Goal: Communication & Community: Answer question/provide support

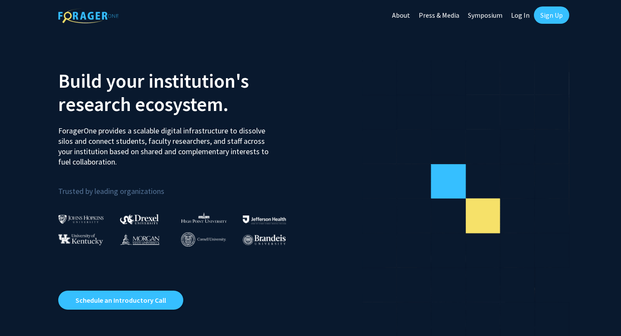
click at [543, 16] on link "Sign Up" at bounding box center [551, 14] width 35 height 17
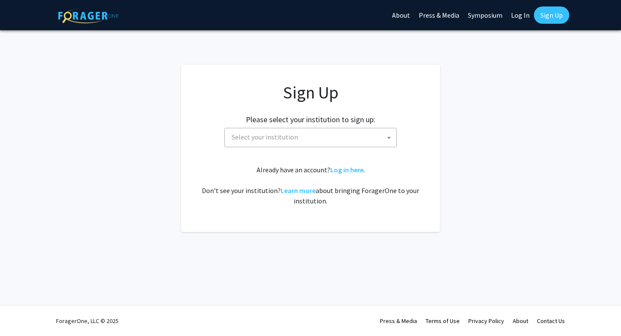
click at [355, 141] on span "Select your institution" at bounding box center [312, 137] width 168 height 18
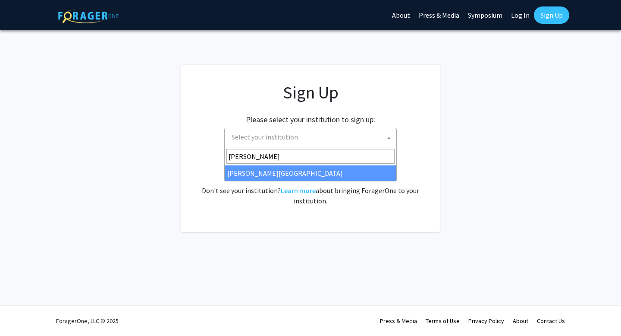
type input "[PERSON_NAME]"
select select "24"
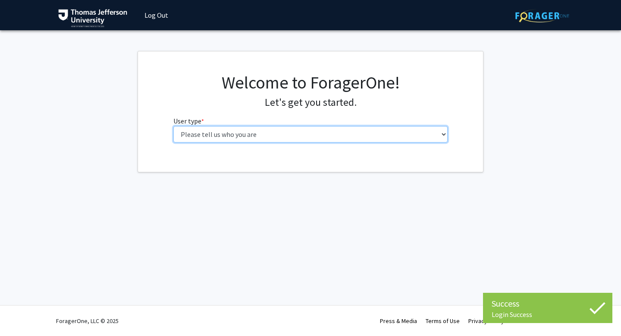
click at [278, 135] on select "Please tell us who you are Undergraduate Student Master's Student Doctoral Cand…" at bounding box center [310, 134] width 275 height 16
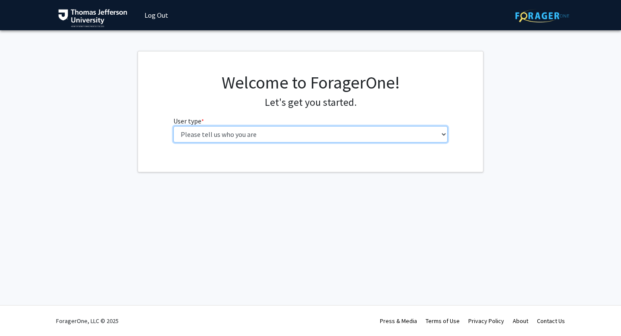
select select "1: undergrad"
click at [173, 126] on select "Please tell us who you are Undergraduate Student Master's Student Doctoral Cand…" at bounding box center [310, 134] width 275 height 16
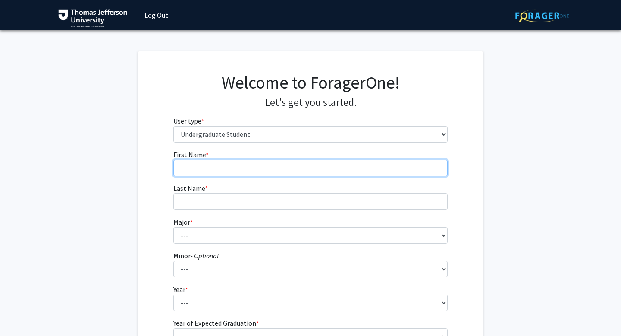
click at [268, 169] on input "First Name * required" at bounding box center [310, 168] width 275 height 16
type input "[PERSON_NAME]"
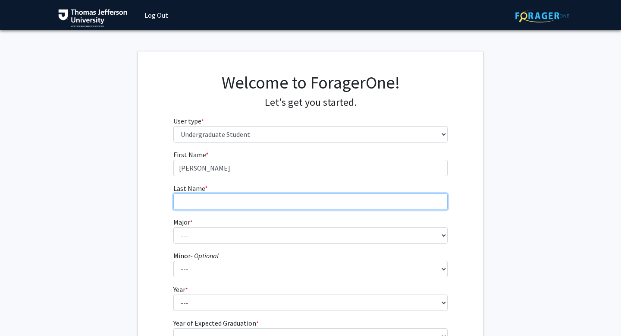
click at [238, 201] on input "Last Name * required" at bounding box center [310, 201] width 275 height 16
type input "[PERSON_NAME]"
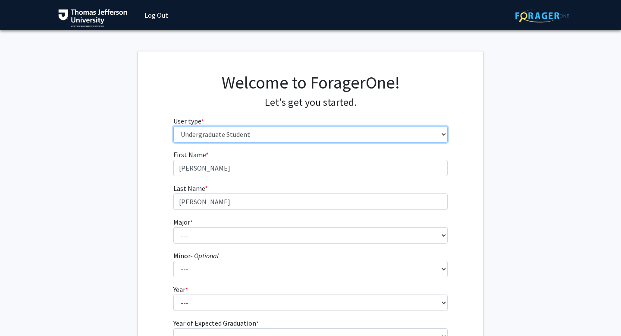
click at [221, 131] on select "Please tell us who you are Undergraduate Student Master's Student Doctoral Cand…" at bounding box center [310, 134] width 275 height 16
click at [173, 126] on select "Please tell us who you are Undergraduate Student Master's Student Doctoral Cand…" at bounding box center [310, 134] width 275 height 16
click at [223, 135] on select "Please tell us who you are Undergraduate Student Master's Student Doctoral Cand…" at bounding box center [310, 134] width 275 height 16
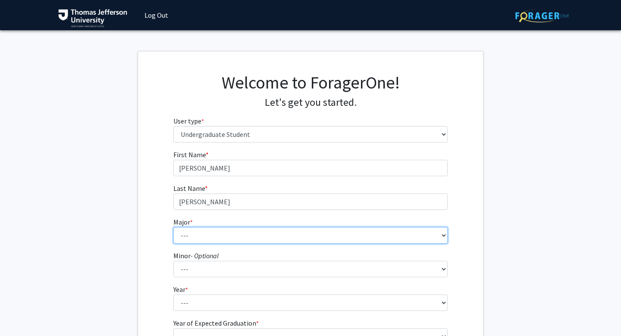
click at [188, 238] on select "--- 4+2 Health Sciences BS/Physician Assistant Studies MS Dual Degree Accelerat…" at bounding box center [310, 235] width 275 height 16
select select "73: 2057"
click at [173, 227] on select "--- 4+2 Health Sciences BS/Physician Assistant Studies MS Dual Degree Accelerat…" at bounding box center [310, 235] width 275 height 16
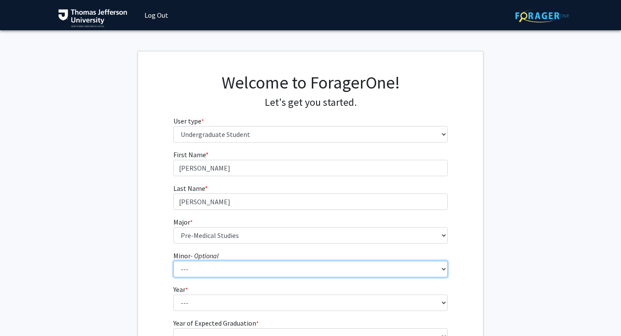
click at [204, 271] on select "--- Accounting Animation and Media Applied Business and Analytics Architectural…" at bounding box center [310, 268] width 275 height 16
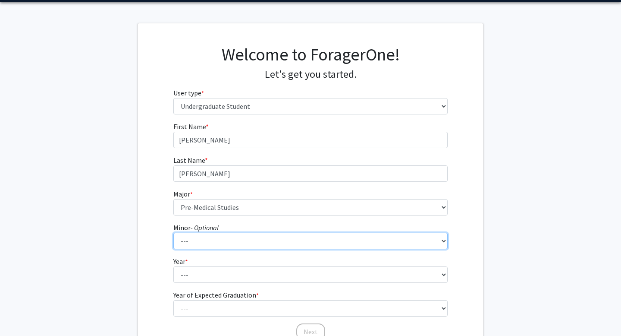
scroll to position [48, 0]
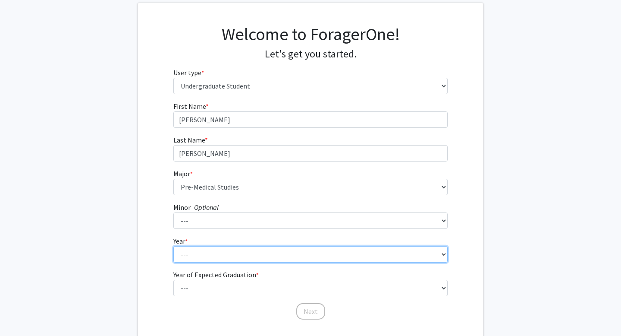
click at [198, 250] on select "--- First-year Sophomore Junior Senior Postbaccalaureate Certificate" at bounding box center [310, 254] width 275 height 16
select select "5: postbaccalaureate_certificate"
click at [173, 246] on select "--- First-year Sophomore Junior Senior Postbaccalaureate Certificate" at bounding box center [310, 254] width 275 height 16
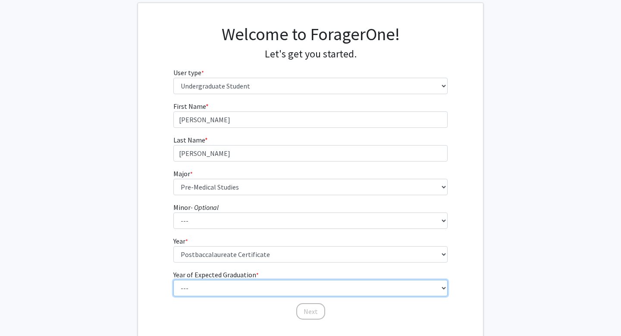
click at [204, 288] on select "--- 2025 2026 2027 2028 2029 2030 2031 2032 2033 2034" at bounding box center [310, 287] width 275 height 16
select select "2: 2026"
click at [173, 279] on select "--- 2025 2026 2027 2028 2029 2030 2031 2032 2033 2034" at bounding box center [310, 287] width 275 height 16
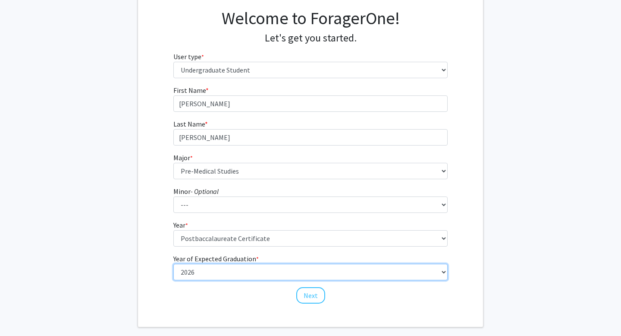
scroll to position [66, 0]
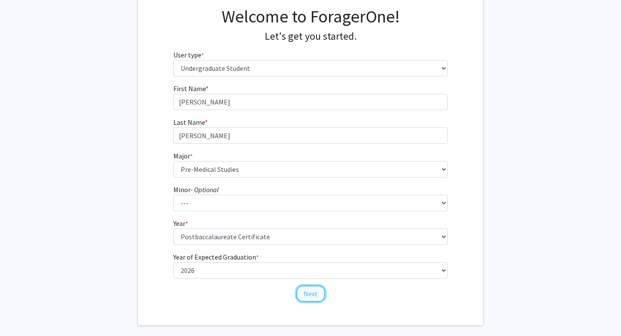
click at [311, 293] on button "Next" at bounding box center [310, 293] width 29 height 16
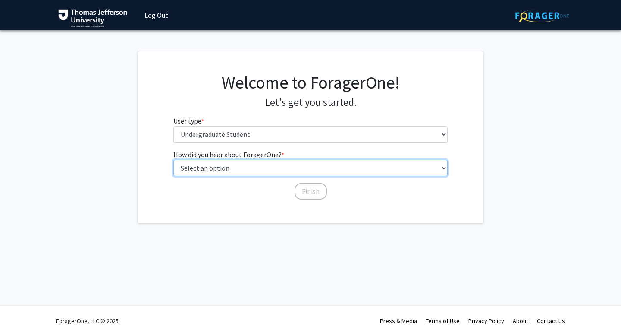
click at [292, 166] on select "Select an option Peer/student recommendation Faculty/staff recommendation Unive…" at bounding box center [310, 168] width 275 height 16
select select "3: university_website"
click at [173, 160] on select "Select an option Peer/student recommendation Faculty/staff recommendation Unive…" at bounding box center [310, 168] width 275 height 16
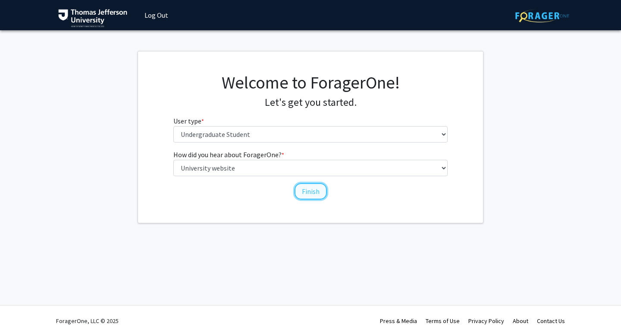
click at [309, 187] on button "Finish" at bounding box center [311, 191] width 32 height 16
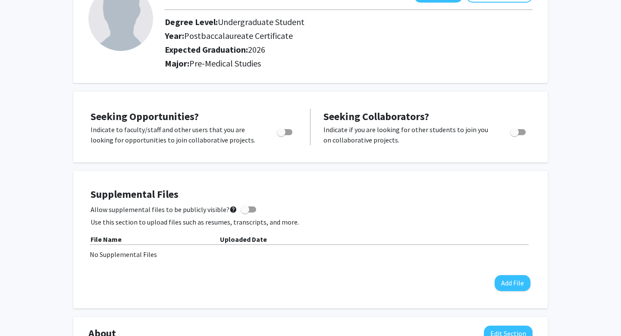
scroll to position [74, 0]
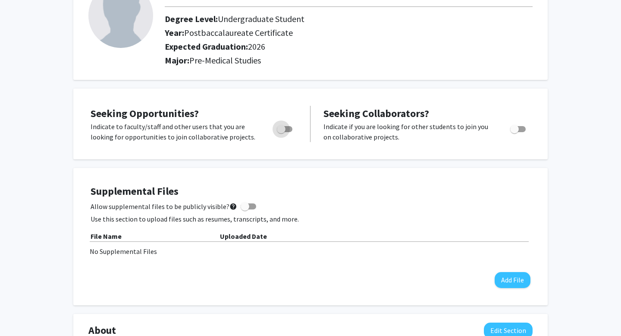
click at [291, 127] on span "Toggle" at bounding box center [285, 129] width 16 height 6
click at [281, 132] on input "Are you actively seeking opportunities?" at bounding box center [281, 132] width 0 height 0
checkbox input "true"
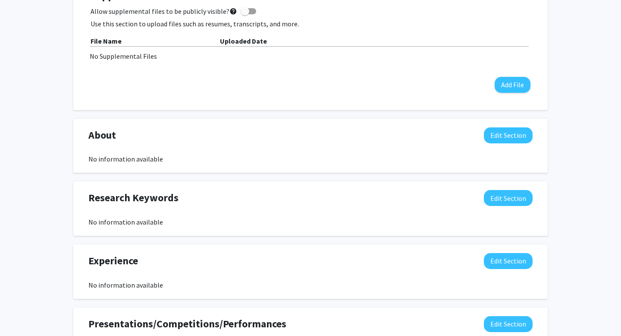
scroll to position [0, 0]
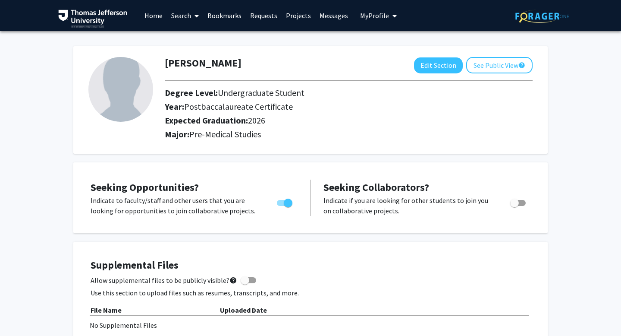
click at [294, 16] on link "Projects" at bounding box center [299, 15] width 34 height 30
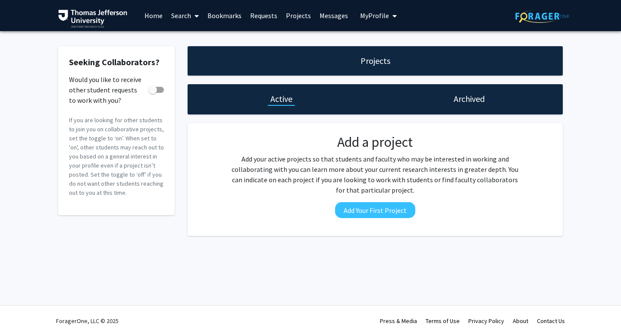
click at [292, 107] on div "Active" at bounding box center [282, 99] width 188 height 30
click at [466, 101] on h1 "Archived" at bounding box center [469, 99] width 31 height 12
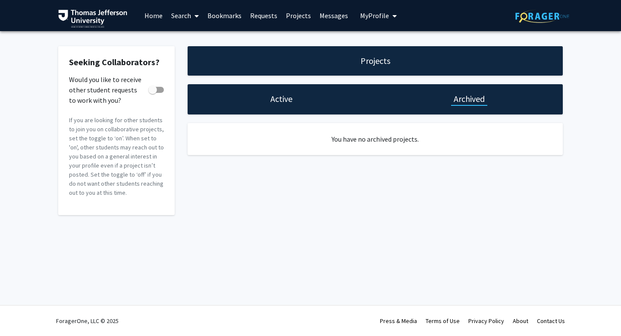
click at [288, 100] on h1 "Active" at bounding box center [281, 99] width 22 height 12
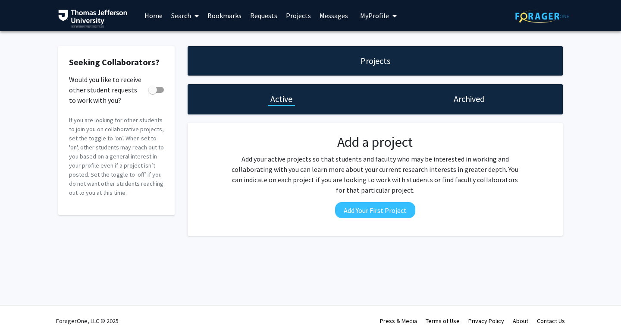
click at [389, 65] on h1 "Projects" at bounding box center [376, 61] width 30 height 12
click at [194, 15] on span at bounding box center [195, 16] width 8 height 30
click at [203, 39] on span "Faculty/Staff" at bounding box center [198, 39] width 63 height 17
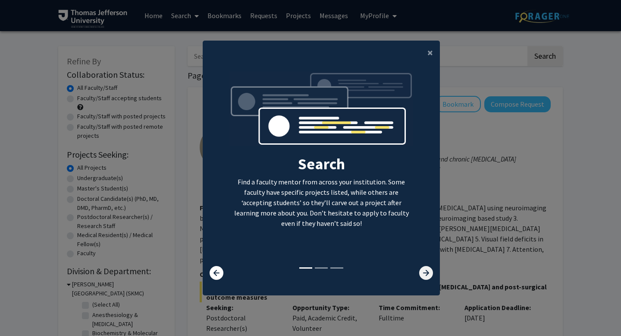
click at [420, 270] on icon at bounding box center [426, 273] width 14 height 14
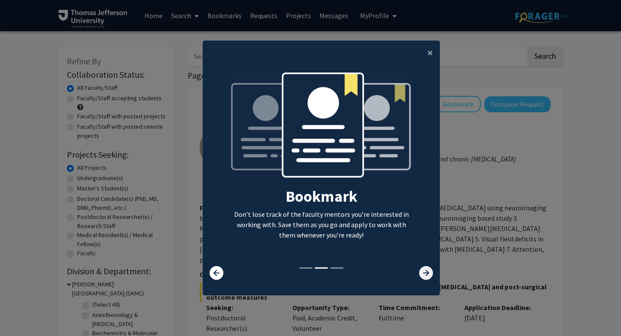
click at [422, 270] on icon at bounding box center [426, 273] width 14 height 14
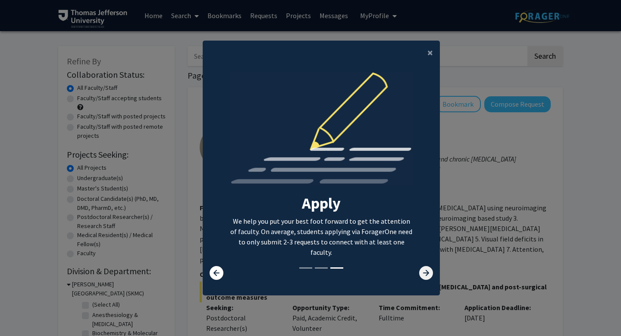
click at [423, 270] on icon at bounding box center [426, 273] width 14 height 14
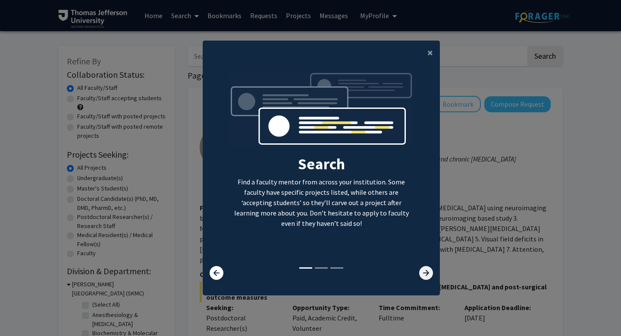
click at [423, 270] on icon at bounding box center [426, 273] width 14 height 14
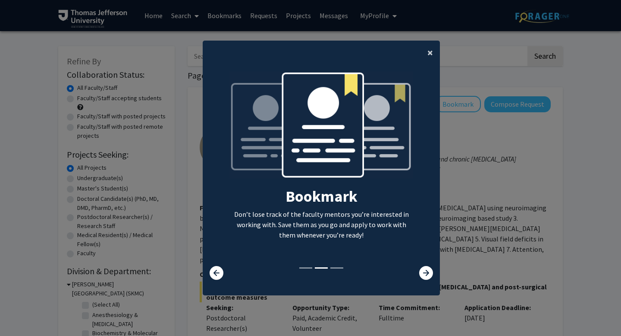
click at [430, 54] on span "×" at bounding box center [430, 52] width 6 height 13
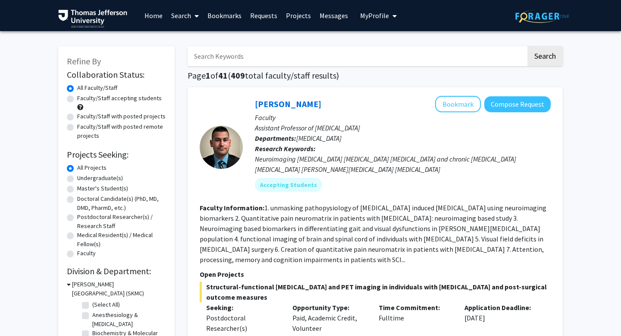
click at [77, 179] on label "Undergraduate(s)" at bounding box center [100, 177] width 46 height 9
click at [77, 179] on input "Undergraduate(s)" at bounding box center [80, 176] width 6 height 6
radio input "true"
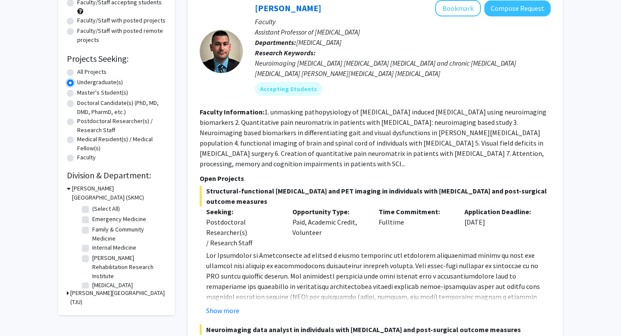
scroll to position [82, 0]
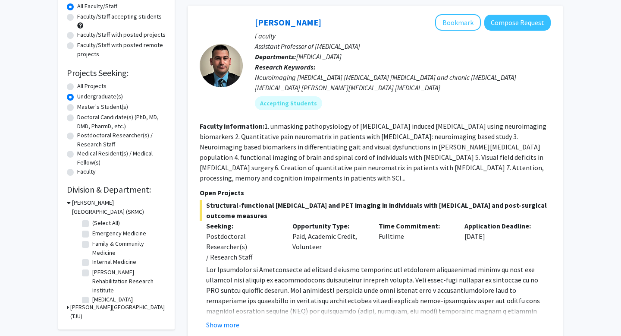
click at [69, 203] on icon at bounding box center [69, 202] width 4 height 9
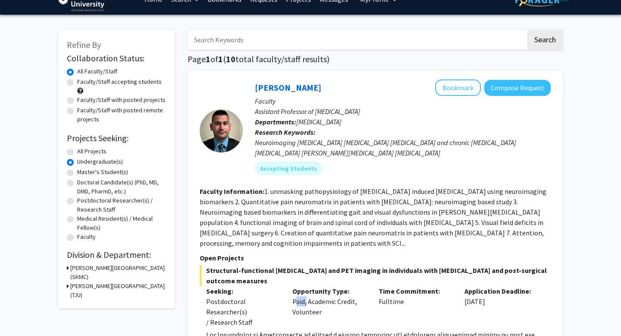
scroll to position [0, 0]
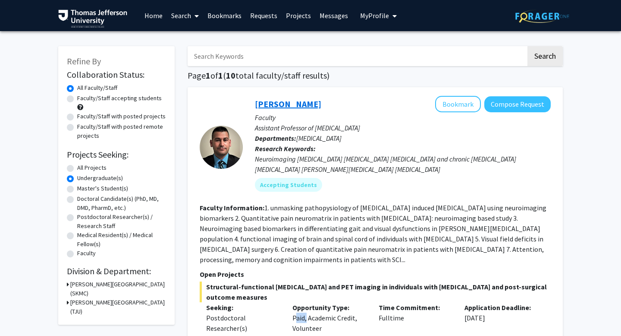
click at [259, 104] on link "[PERSON_NAME]" at bounding box center [288, 103] width 66 height 11
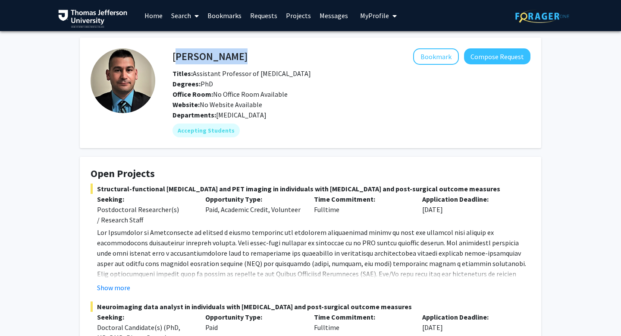
drag, startPoint x: 174, startPoint y: 57, endPoint x: 241, endPoint y: 59, distance: 66.4
click at [241, 59] on div "[PERSON_NAME] Bookmark Compose Request" at bounding box center [351, 56] width 371 height 16
copy h4 "[PERSON_NAME]"
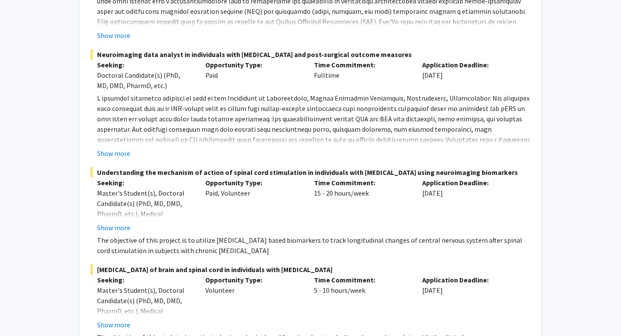
scroll to position [254, 0]
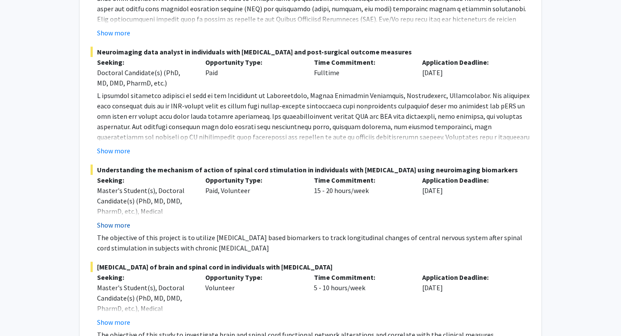
click at [106, 226] on button "Show more" at bounding box center [113, 225] width 33 height 10
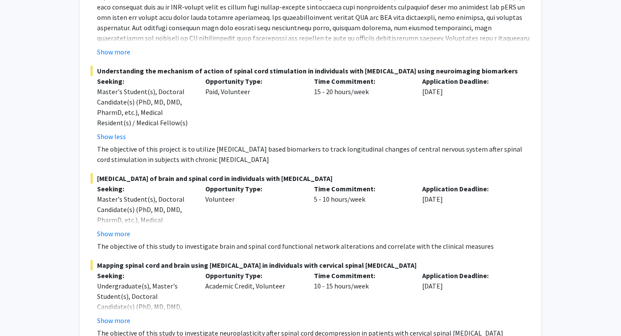
scroll to position [355, 0]
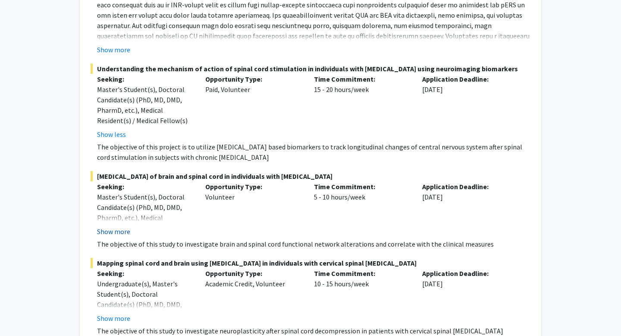
click at [106, 232] on button "Show more" at bounding box center [113, 231] width 33 height 10
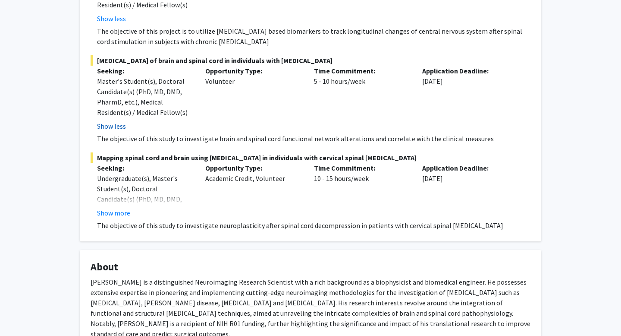
scroll to position [472, 0]
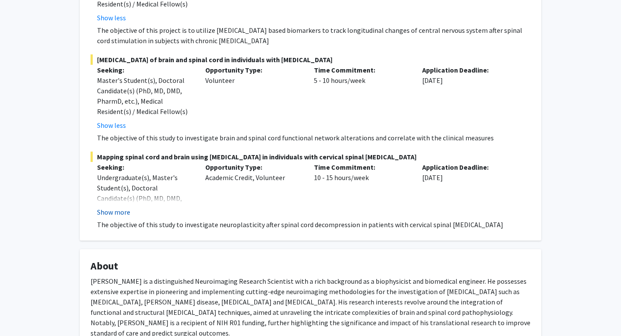
click at [112, 210] on button "Show more" at bounding box center [113, 212] width 33 height 10
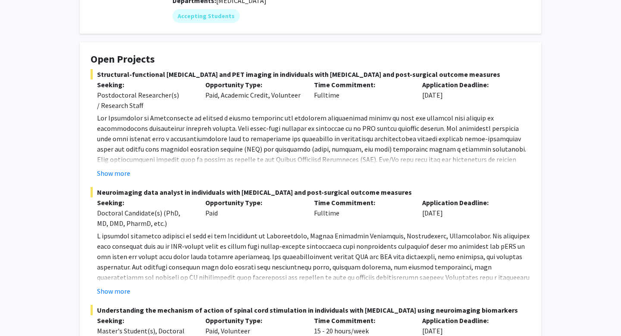
scroll to position [0, 0]
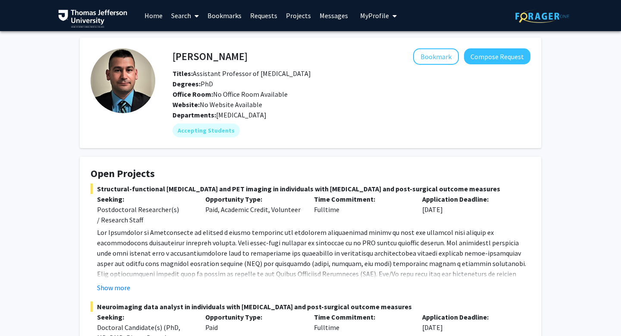
click at [422, 101] on div "Website: No Website Available" at bounding box center [351, 104] width 371 height 10
click at [485, 57] on button "Compose Request" at bounding box center [497, 56] width 66 height 16
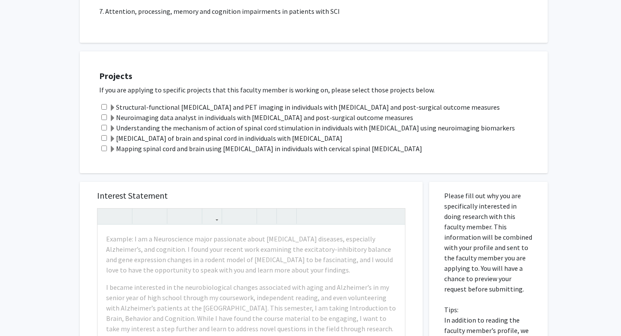
scroll to position [381, 0]
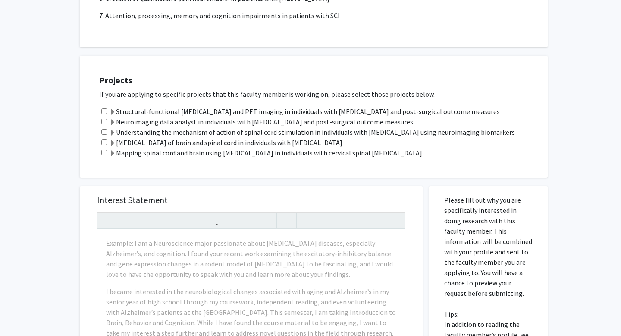
click at [114, 152] on span at bounding box center [112, 153] width 7 height 7
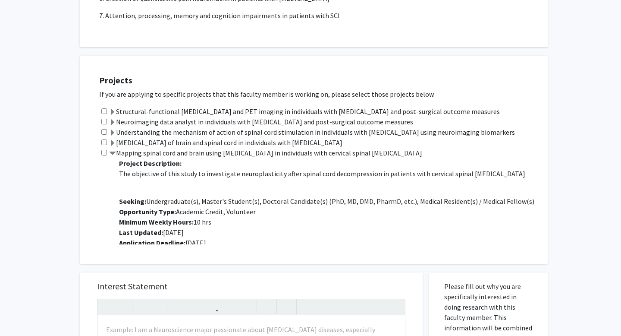
click at [113, 141] on span at bounding box center [112, 143] width 7 height 7
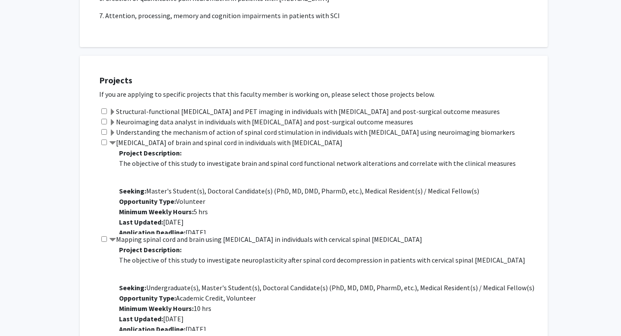
click at [113, 143] on span at bounding box center [112, 143] width 7 height 7
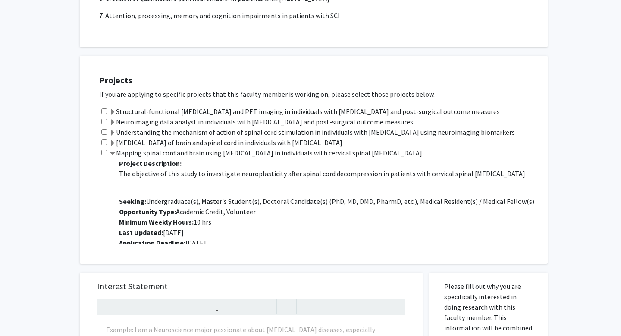
click at [113, 132] on span at bounding box center [112, 132] width 7 height 7
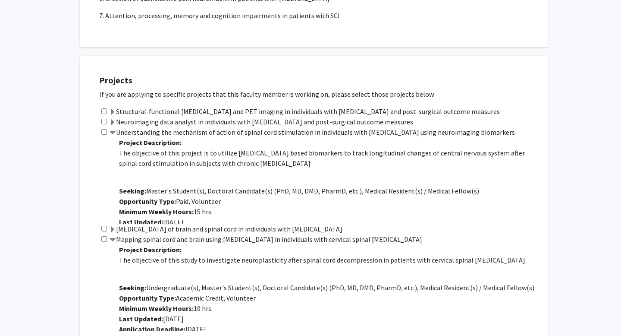
click at [113, 132] on span at bounding box center [112, 132] width 7 height 7
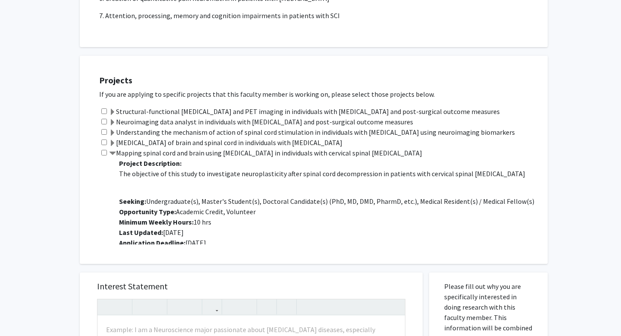
click at [112, 122] on span at bounding box center [112, 122] width 7 height 7
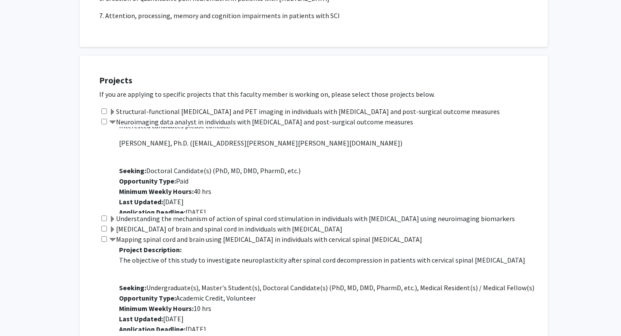
scroll to position [117, 0]
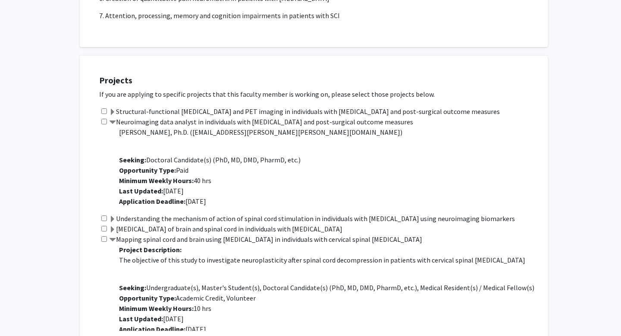
click at [114, 122] on span at bounding box center [112, 122] width 7 height 7
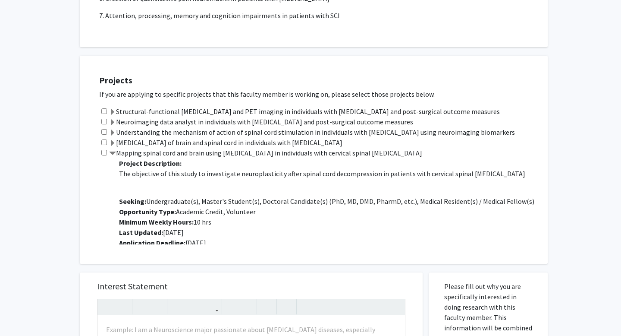
click at [103, 153] on input "checkbox" at bounding box center [104, 153] width 6 height 6
checkbox input "true"
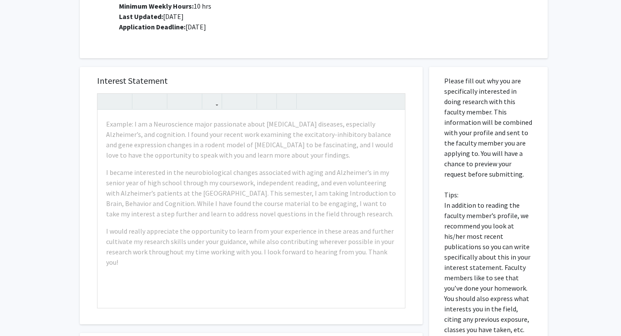
scroll to position [598, 0]
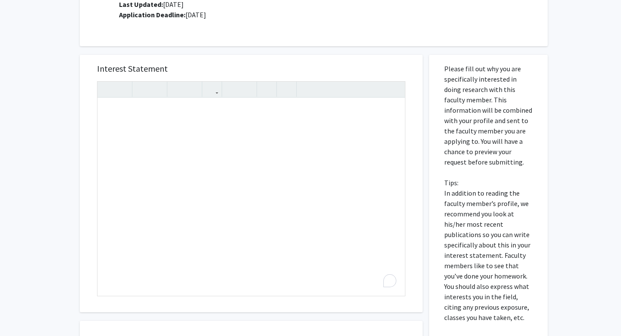
click at [197, 73] on h5 "Interest Statement" at bounding box center [251, 68] width 308 height 10
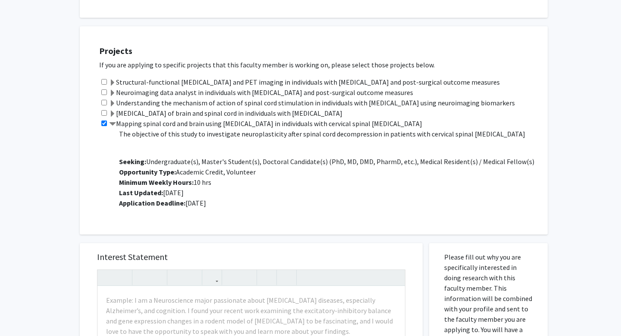
scroll to position [411, 0]
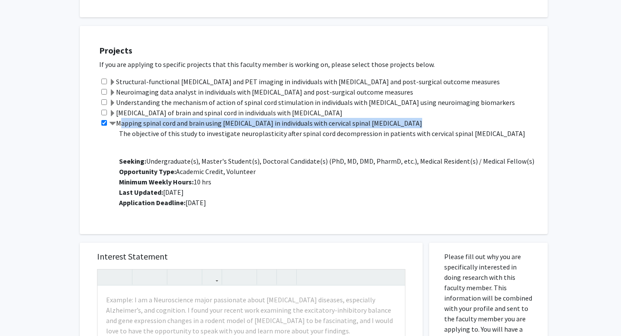
drag, startPoint x: 118, startPoint y: 121, endPoint x: 474, endPoint y: 146, distance: 357.1
click at [474, 146] on div "Mapping spinal cord and brain using [MEDICAL_DATA] in individuals with cervical…" at bounding box center [319, 166] width 440 height 97
copy div "Mapping spinal cord and brain using [MEDICAL_DATA] in individuals with cervical…"
click at [585, 119] on div "All Requests Request for [PERSON_NAME] Request for [PERSON_NAME] Departments: […" at bounding box center [310, 131] width 621 height 1023
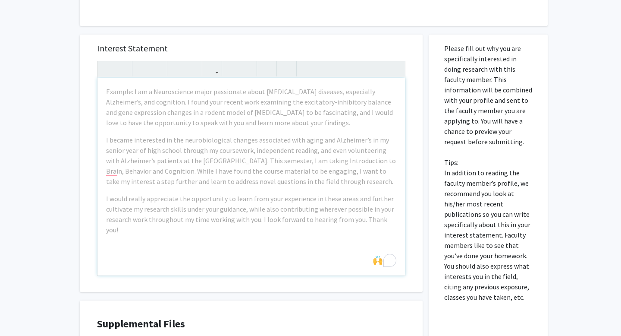
scroll to position [618, 0]
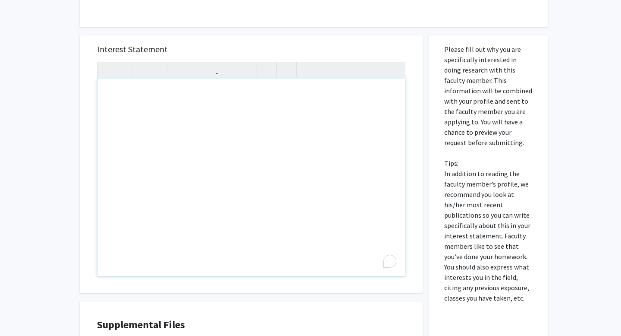
click at [298, 96] on div "To enrich screen reader interactions, please activate Accessibility in Grammarl…" at bounding box center [250, 177] width 307 height 198
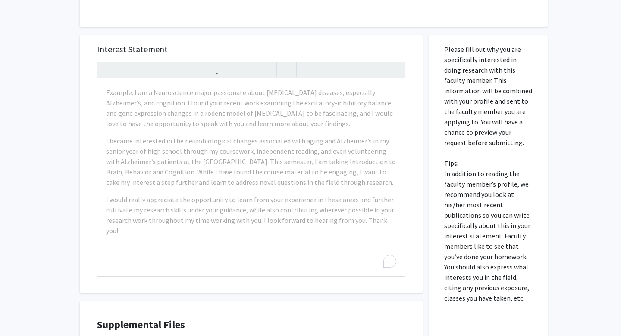
click at [415, 143] on div "Interest Statement Example: I am a Neuroscience major passionate about [MEDICAL…" at bounding box center [251, 163] width 343 height 257
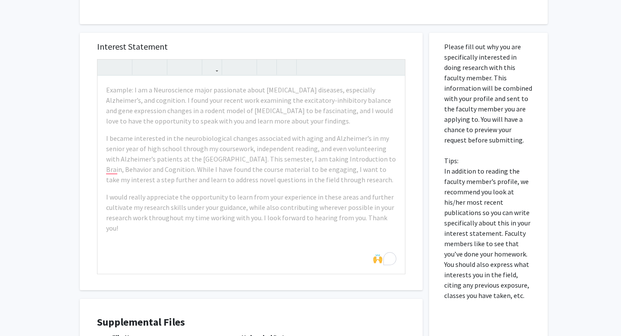
scroll to position [620, 0]
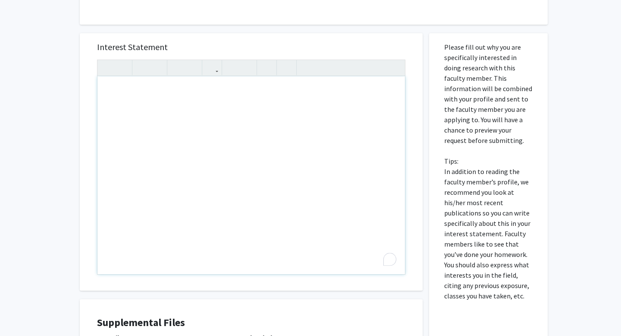
click at [270, 116] on div "To enrich screen reader interactions, please activate Accessibility in Grammarl…" at bounding box center [250, 175] width 307 height 198
paste div "To enrich screen reader interactions, please activate Accessibility in Grammarl…"
type textarea "<l>Ipsu Do. Sitametc,</a><el><s>D ei tempori ut laboree do magnaa enimadmi ve q…"
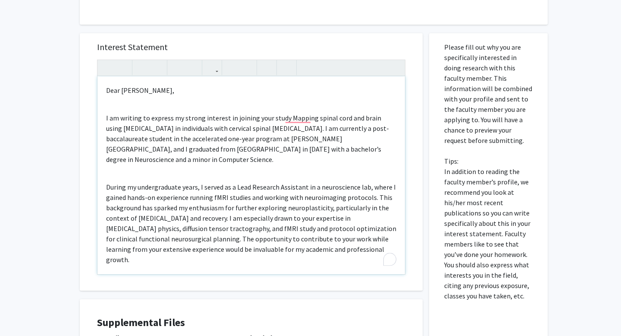
click at [180, 105] on div "Dear [PERSON_NAME], I am writing to express my strong interest in joining your …" at bounding box center [250, 175] width 307 height 198
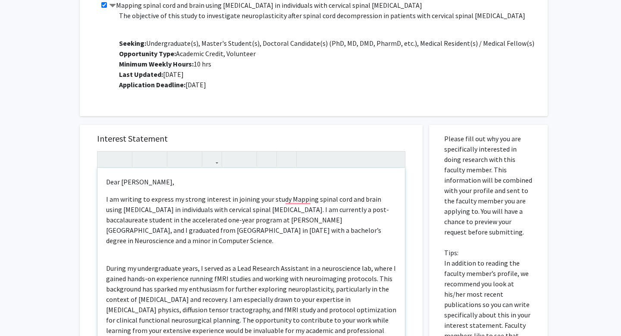
scroll to position [528, 0]
click at [251, 210] on p "I am writing to express my strong interest in joining your study Mapping spinal…" at bounding box center [251, 220] width 290 height 52
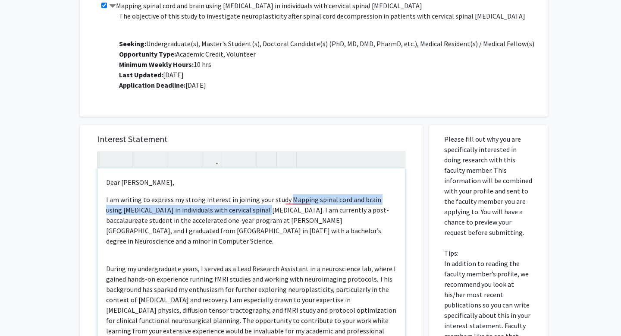
drag, startPoint x: 286, startPoint y: 198, endPoint x: 250, endPoint y: 212, distance: 38.4
click at [250, 212] on p "I am writing to express my strong interest in joining your study Mapping spinal…" at bounding box center [251, 220] width 290 height 52
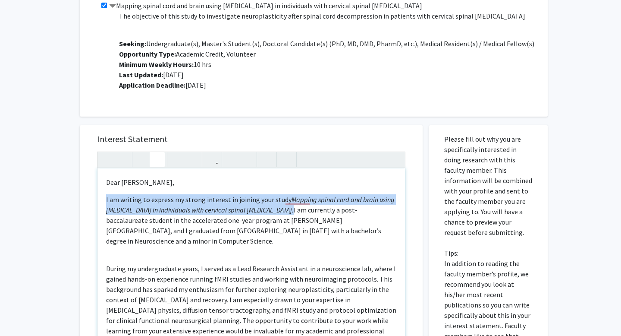
click at [156, 160] on icon "button" at bounding box center [157, 159] width 7 height 14
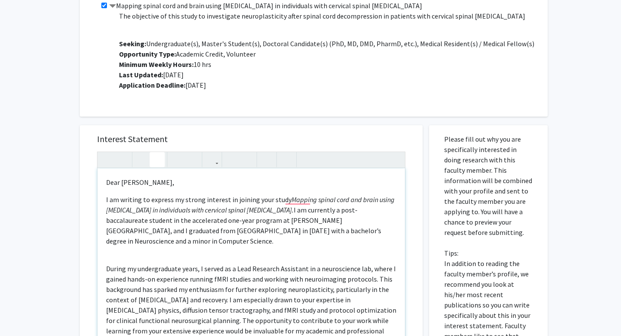
click at [304, 223] on p "I am writing to express my strong interest in joining your study Mapping spinal…" at bounding box center [251, 220] width 290 height 52
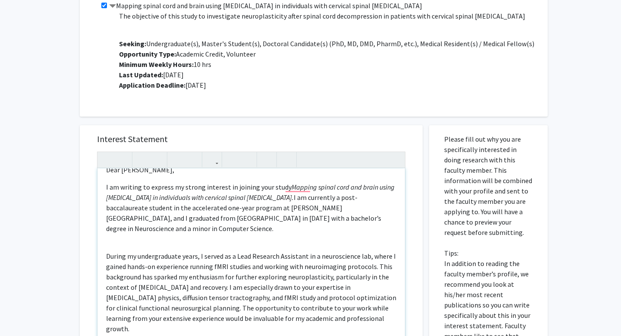
scroll to position [13, 0]
click at [280, 232] on div "Dear [PERSON_NAME], I am writing to express my strong interest in joining your …" at bounding box center [250, 267] width 307 height 198
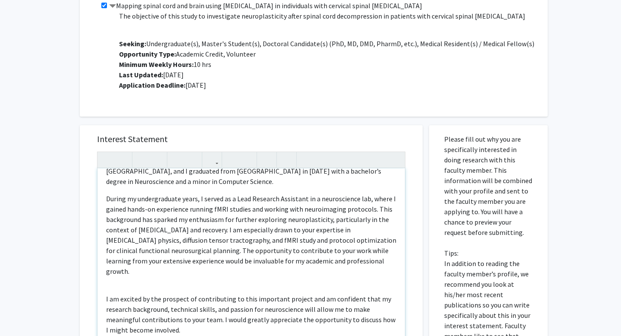
scroll to position [60, 0]
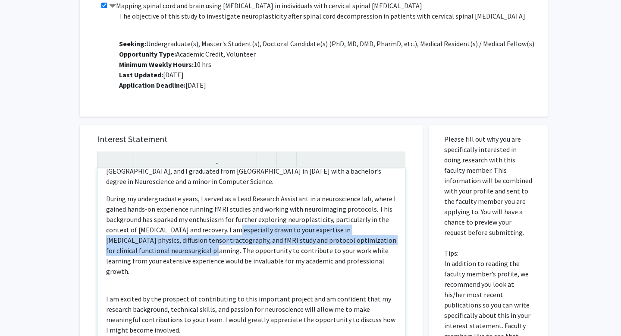
drag, startPoint x: 227, startPoint y: 221, endPoint x: 175, endPoint y: 243, distance: 57.2
click at [175, 243] on p "During my undergraduate years, I served as a Lead Research Assistant in a neuro…" at bounding box center [251, 234] width 290 height 83
copy p "I am especially drawn to your expertise in [MEDICAL_DATA] physics, diffusion te…"
click at [264, 226] on p "During my undergraduate years, I served as a Lead Research Assistant in a neuro…" at bounding box center [251, 234] width 290 height 83
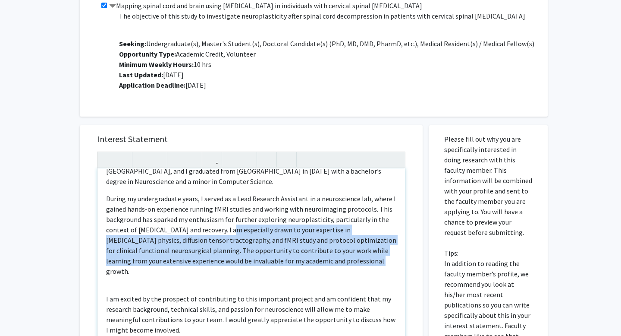
drag, startPoint x: 226, startPoint y: 218, endPoint x: 355, endPoint y: 248, distance: 133.2
click at [355, 248] on p "During my undergraduate years, I served as a Lead Research Assistant in a neuro…" at bounding box center [251, 234] width 290 height 83
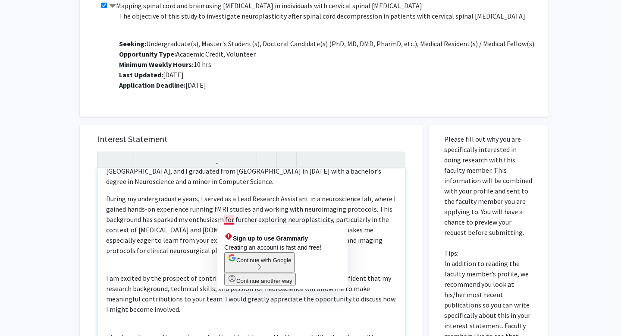
click at [227, 218] on p "During my undergraduate years, I served as a Lead Research Assistant in a neuro…" at bounding box center [251, 224] width 290 height 62
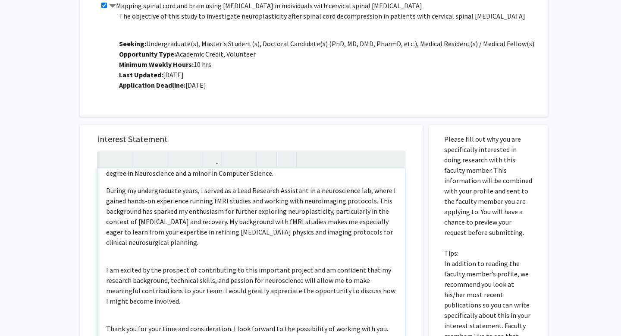
scroll to position [68, 0]
click at [227, 246] on div "Dear [PERSON_NAME], I am writing to express my strong interest in joining your …" at bounding box center [250, 267] width 307 height 198
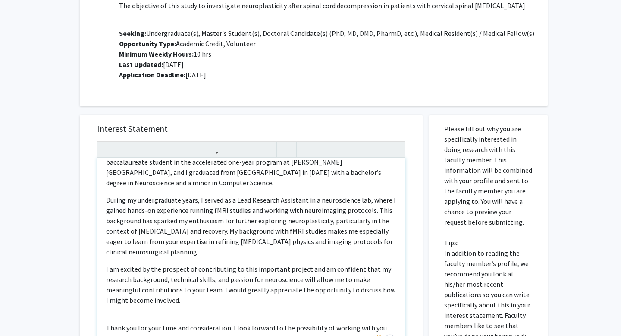
scroll to position [47, 0]
click at [220, 279] on p "I am excited by the prospect of contributing to this important project and am c…" at bounding box center [251, 284] width 290 height 41
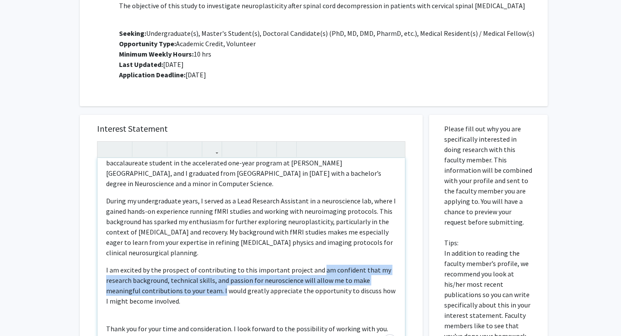
drag, startPoint x: 223, startPoint y: 280, endPoint x: 317, endPoint y: 260, distance: 96.3
click at [317, 264] on p "I am excited by the prospect of contributing to this important project and am c…" at bounding box center [251, 284] width 290 height 41
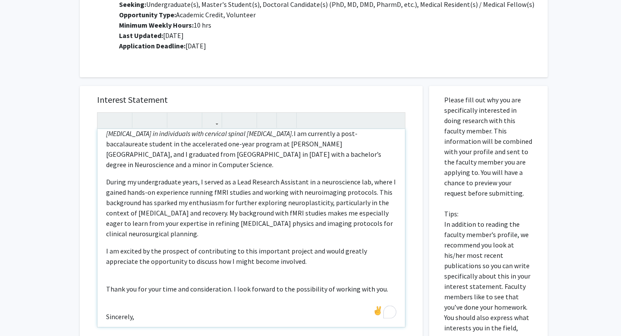
scroll to position [568, 0]
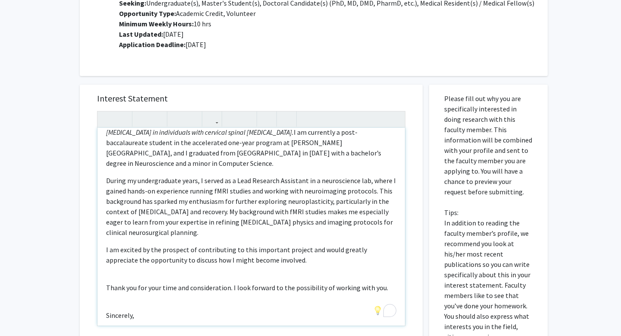
click at [221, 264] on div "Dear [PERSON_NAME], I am writing to express my strong interest in joining your …" at bounding box center [250, 227] width 307 height 198
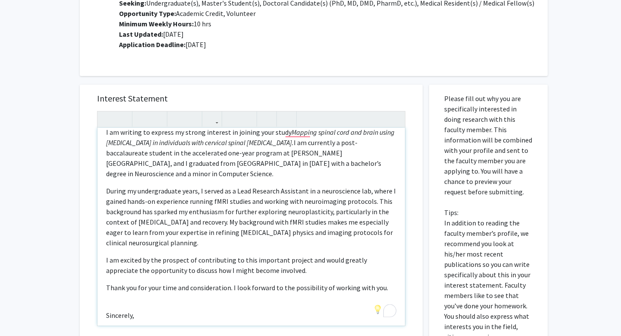
click at [234, 298] on div "Dear [PERSON_NAME], I am writing to express my strong interest in joining your …" at bounding box center [250, 227] width 307 height 198
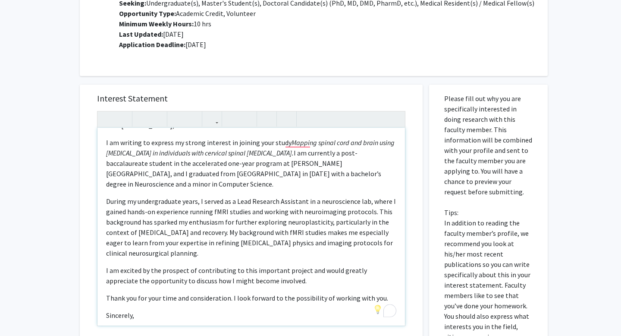
click at [209, 310] on p "Sincerely," at bounding box center [251, 315] width 290 height 10
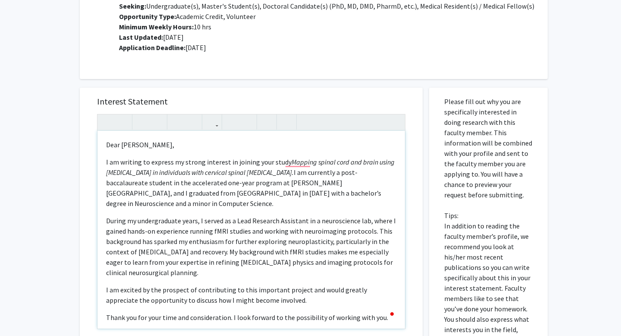
click at [106, 162] on p "I am writing to express my strong interest in joining your study Mapping spinal…" at bounding box center [251, 183] width 290 height 52
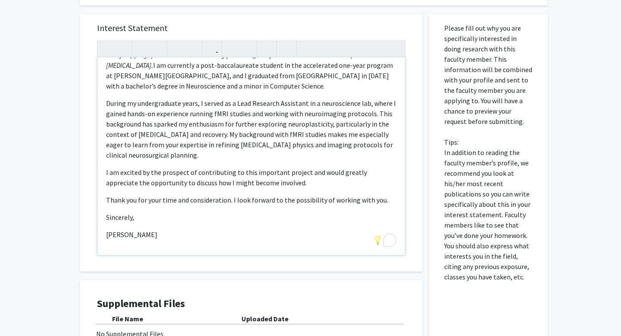
click at [154, 238] on p "[PERSON_NAME]" at bounding box center [251, 234] width 290 height 10
type textarea "<l>Ipsu Do. Sitametc,</a><e>Se doei te Incid Utlabo. E do magnaal en adminim ve…"
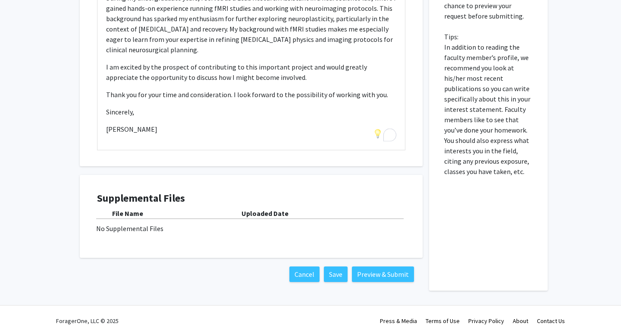
click at [175, 235] on div "Supplemental Files File Name Uploaded Date No Supplemental Files" at bounding box center [251, 216] width 308 height 48
click at [364, 277] on button "Preview & Submit" at bounding box center [383, 274] width 62 height 16
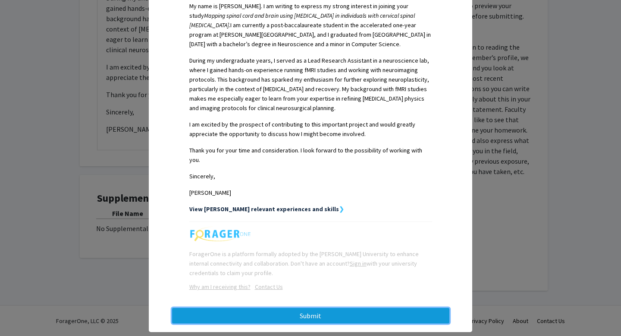
click at [298, 307] on button "Submit" at bounding box center [310, 315] width 277 height 16
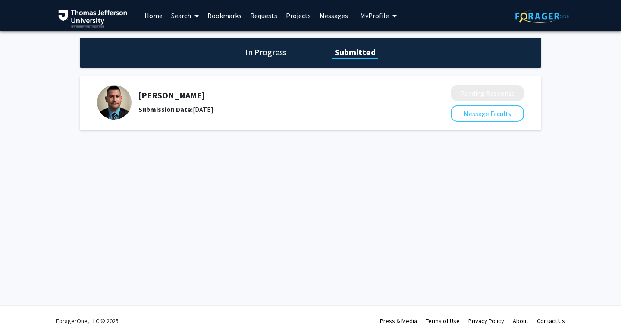
click at [254, 51] on h1 "In Progress" at bounding box center [266, 52] width 46 height 12
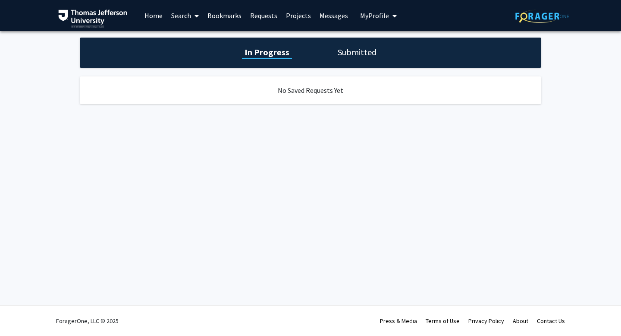
click at [372, 53] on h1 "Submitted" at bounding box center [357, 52] width 44 height 12
